Goal: Check status

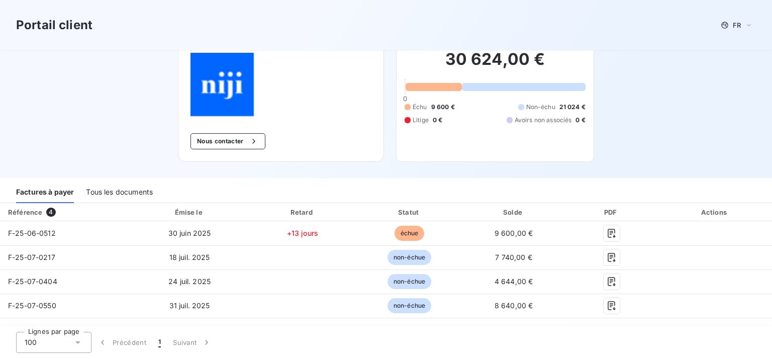
scroll to position [100, 0]
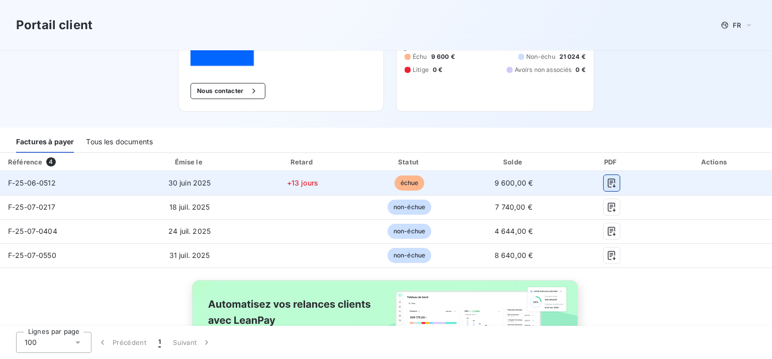
click at [606, 186] on icon "button" at bounding box center [611, 183] width 10 height 10
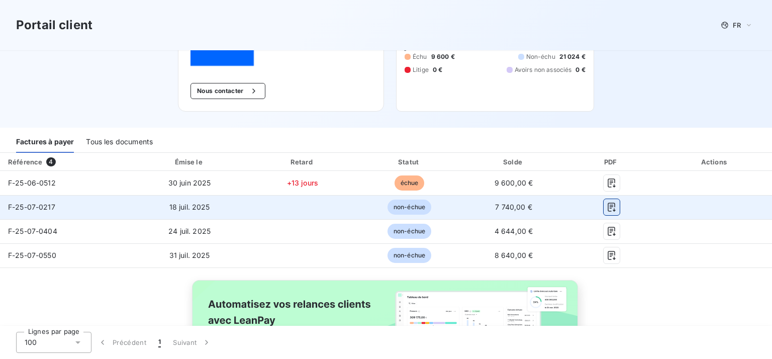
click at [606, 208] on icon "button" at bounding box center [611, 207] width 10 height 10
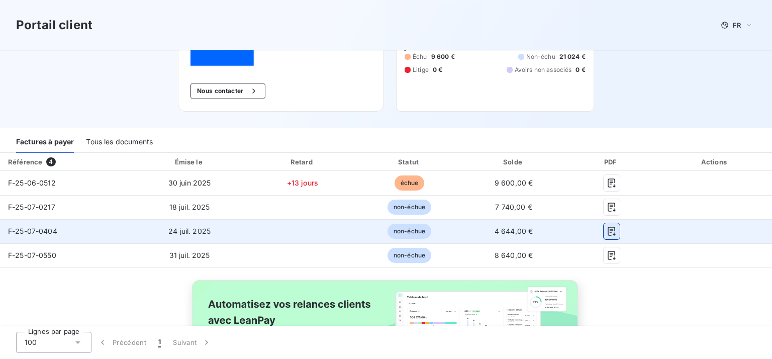
click at [606, 230] on icon "button" at bounding box center [611, 231] width 10 height 10
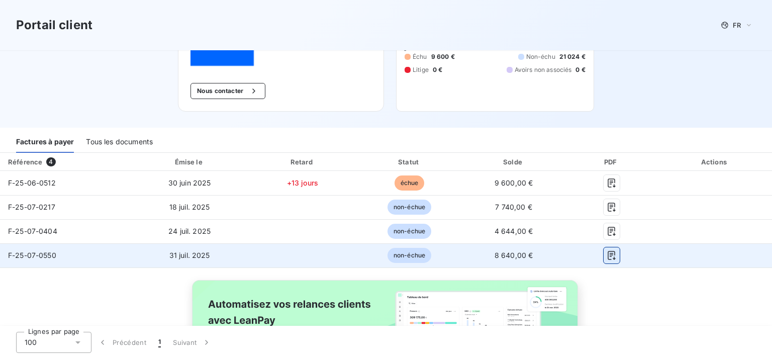
click at [606, 255] on icon "button" at bounding box center [611, 255] width 10 height 10
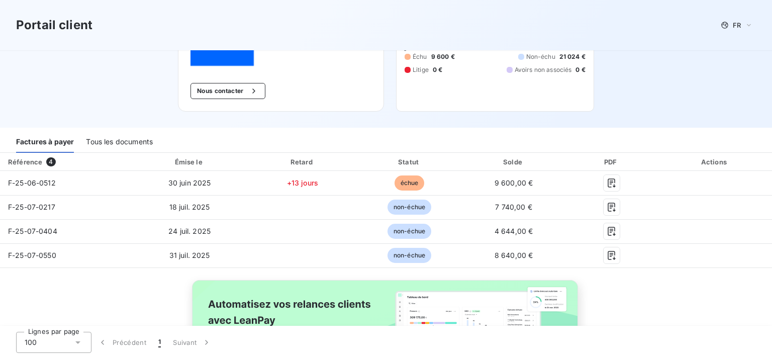
drag, startPoint x: 145, startPoint y: 302, endPoint x: 195, endPoint y: 268, distance: 60.8
click at [145, 302] on div "Référence 4 Émise le Retard Statut Solde PDF Actions F-25-06-0512 [DATE] +13 jo…" at bounding box center [386, 278] width 772 height 251
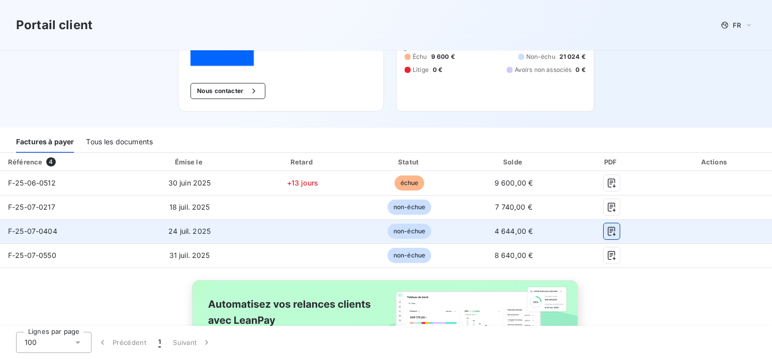
click at [606, 232] on icon "button" at bounding box center [611, 231] width 10 height 10
